Goal: Task Accomplishment & Management: Manage account settings

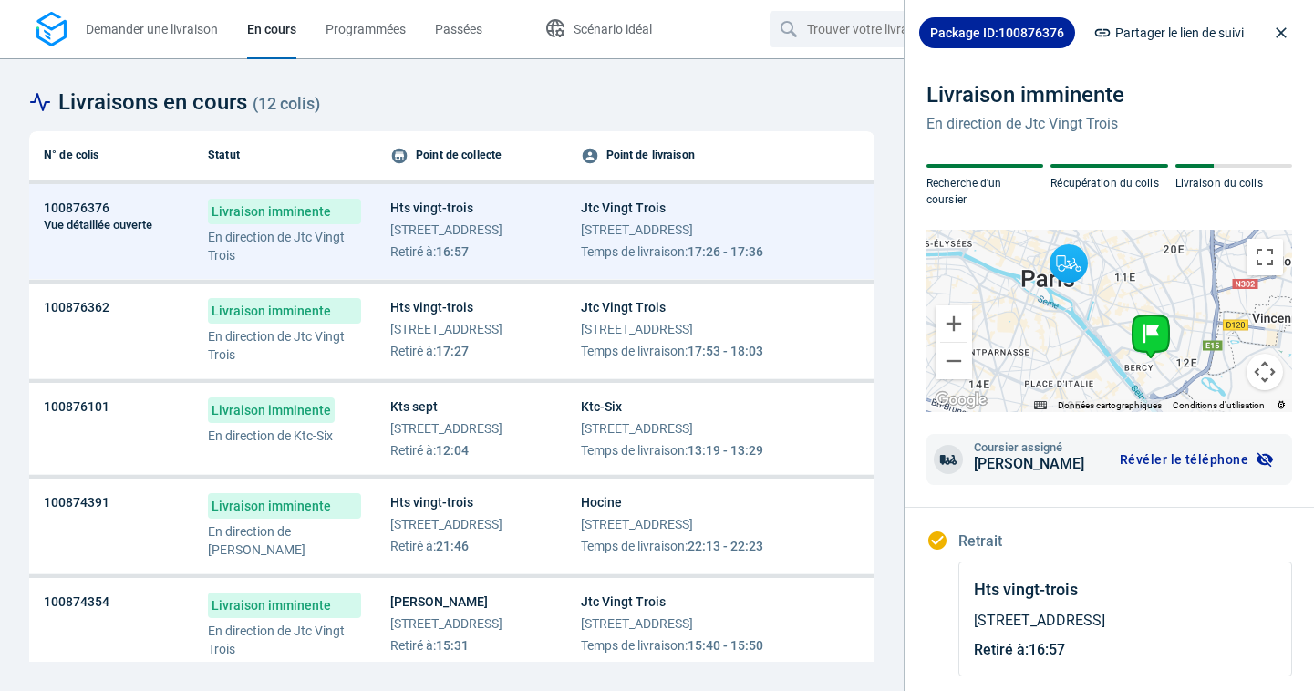
scroll to position [413, 0]
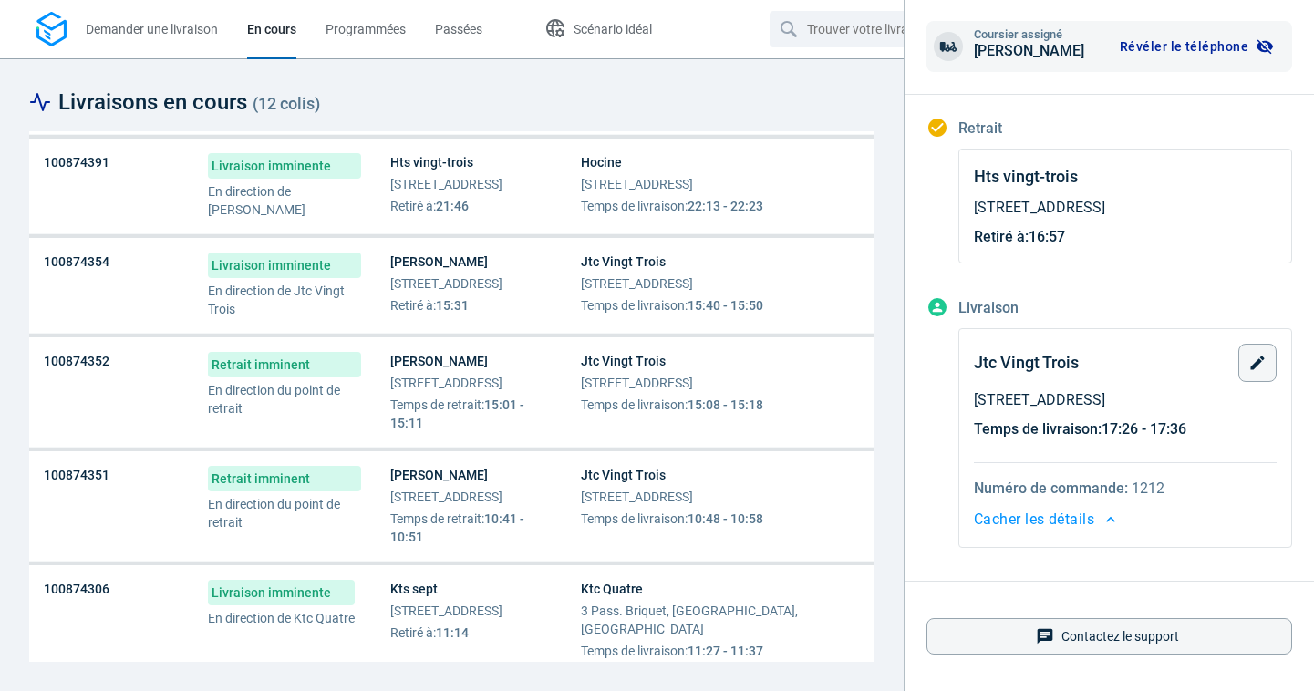
click at [873, 88] on div "Livraisons en cours ( 12 colis )" at bounding box center [451, 102] width 845 height 29
click at [165, 30] on span "Demander une livraison" at bounding box center [152, 29] width 132 height 15
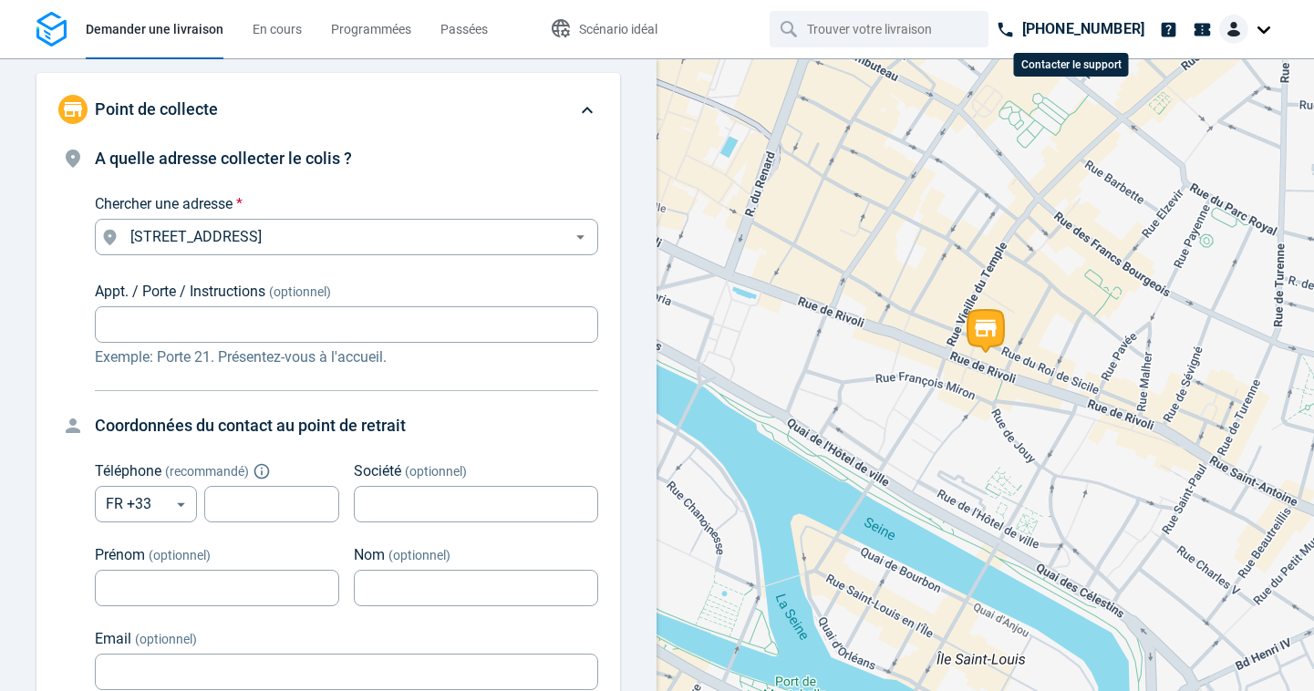
click at [1264, 33] on div at bounding box center [1248, 29] width 58 height 29
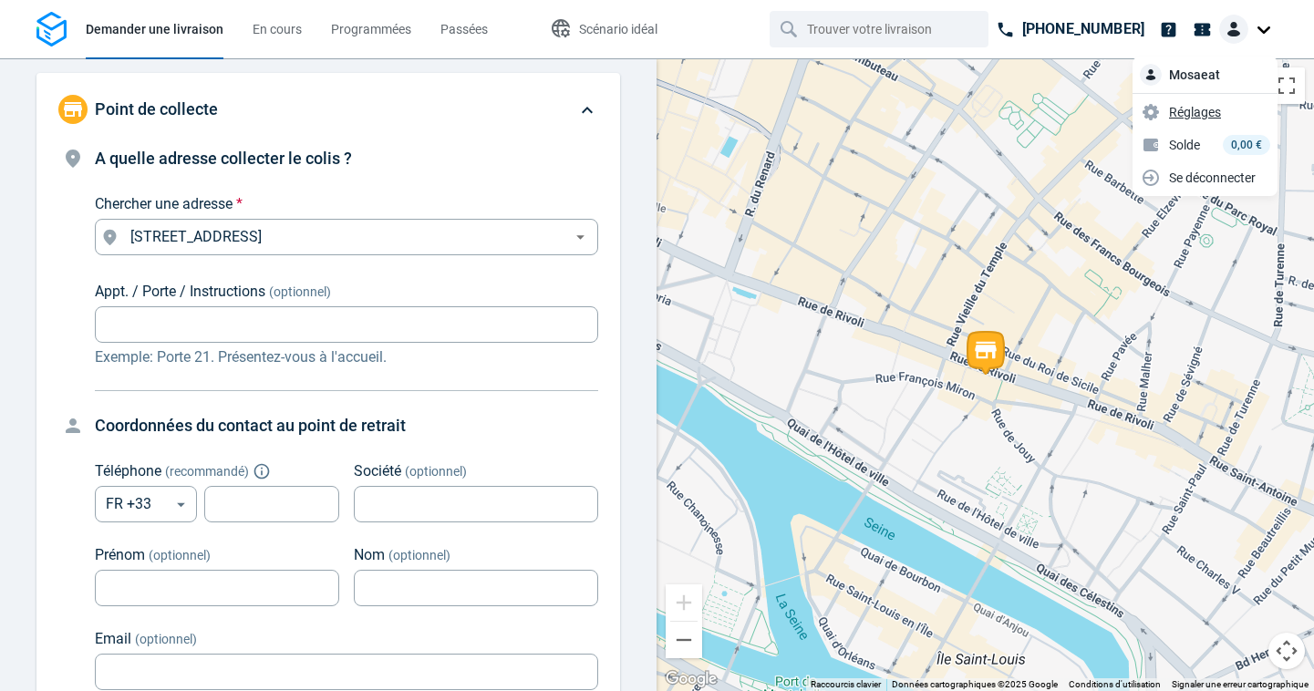
click at [1205, 118] on span "Réglages" at bounding box center [1195, 112] width 52 height 19
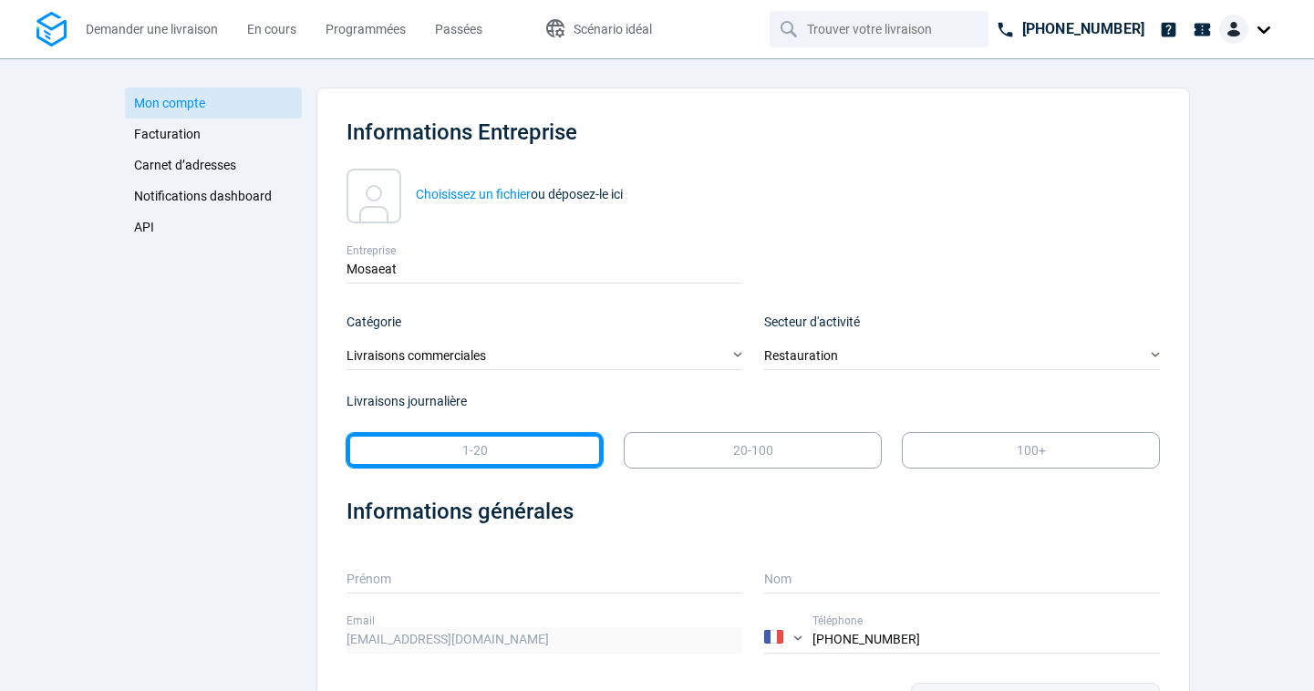
click at [108, 216] on div "Mon compte Facturation Carnet d’adresses Notifications dashboard API Mon compte…" at bounding box center [657, 374] width 1314 height 633
click at [141, 223] on span "API" at bounding box center [144, 227] width 20 height 15
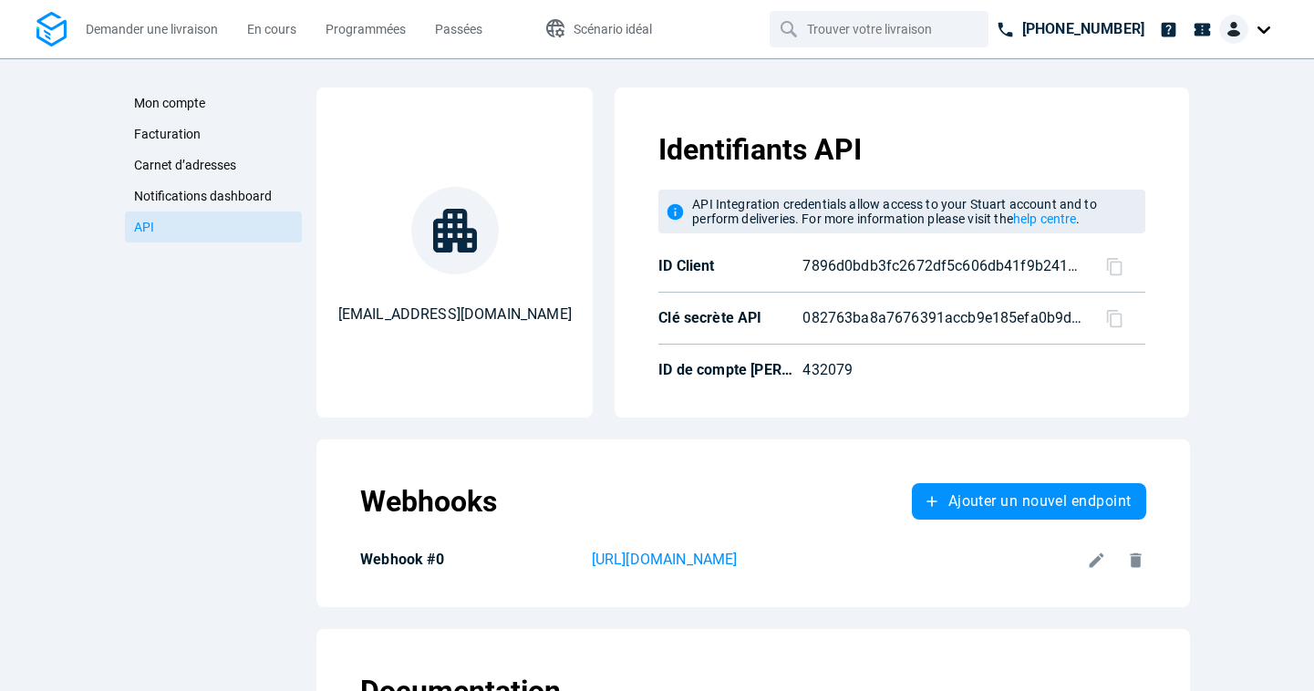
click at [1108, 264] on icon at bounding box center [1114, 265] width 15 height 17
click at [1109, 263] on icon at bounding box center [1114, 266] width 19 height 19
click at [1112, 315] on icon at bounding box center [1114, 318] width 19 height 19
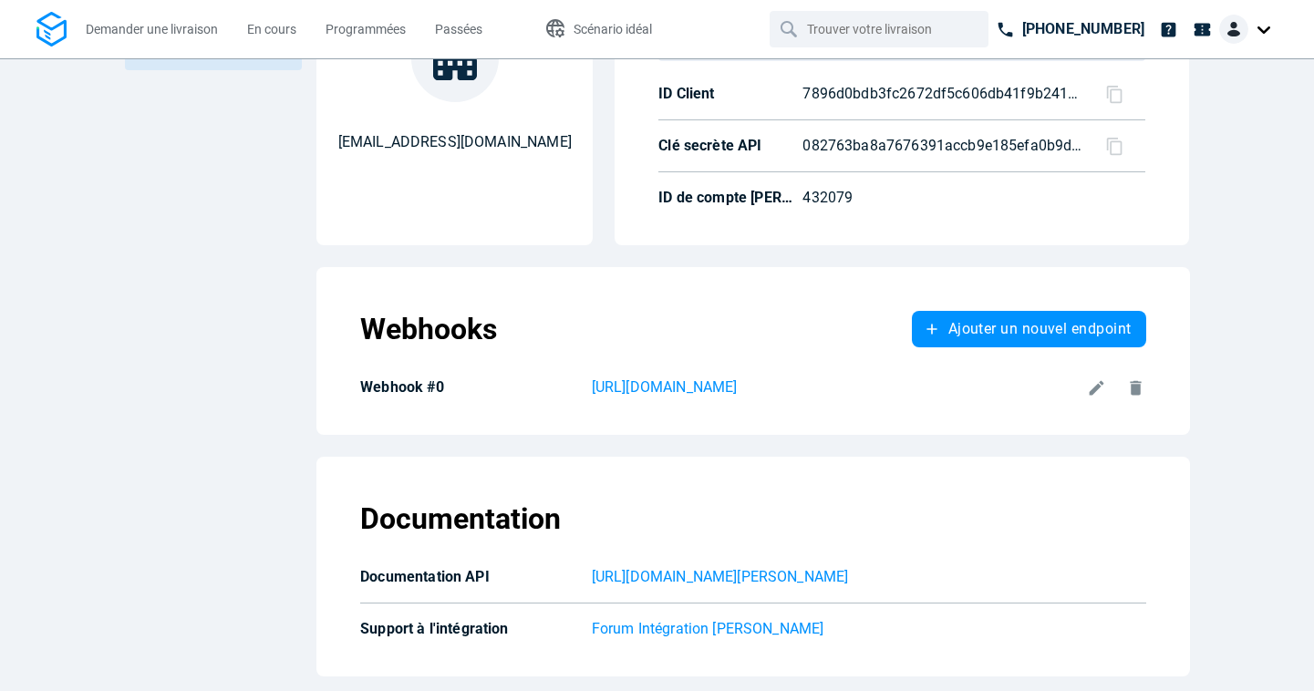
scroll to position [172, 0]
